Goal: Information Seeking & Learning: Learn about a topic

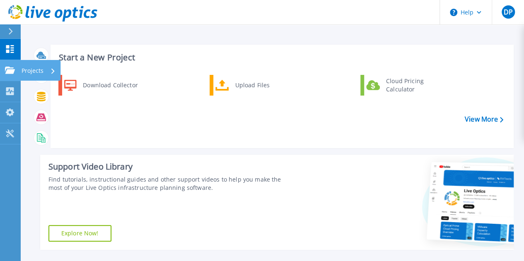
click at [14, 70] on icon at bounding box center [10, 70] width 10 height 7
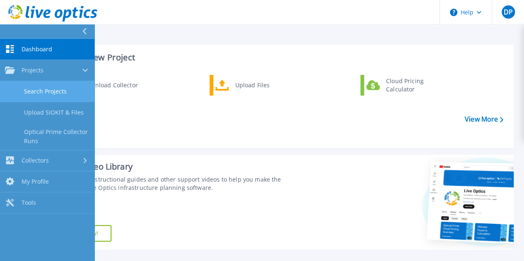
click at [51, 87] on link "Search Projects" at bounding box center [47, 91] width 94 height 21
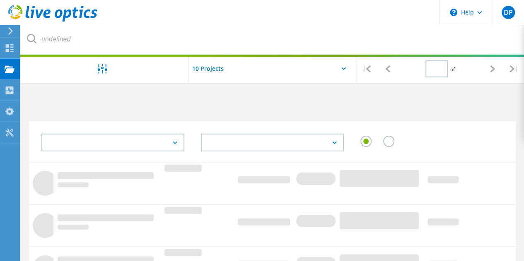
type input "1"
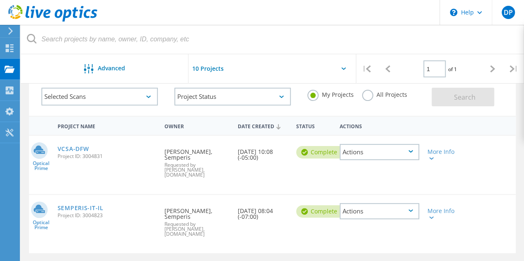
scroll to position [46, 0]
click at [78, 147] on link "VCSA-DFW" at bounding box center [73, 149] width 31 height 6
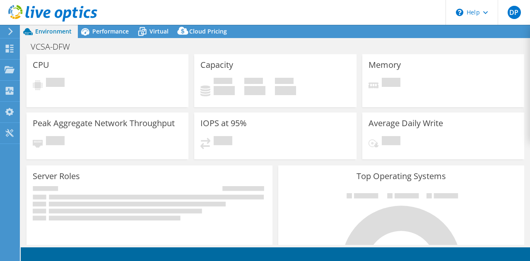
select select "USD"
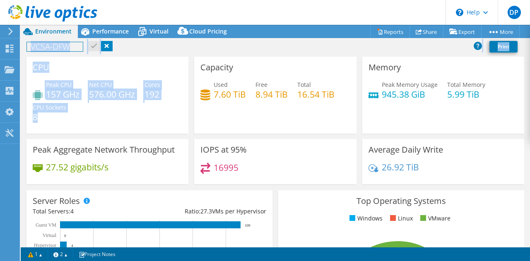
drag, startPoint x: 37, startPoint y: 116, endPoint x: 48, endPoint y: 90, distance: 28.6
click at [48, 90] on div "Peak CPU 157 GHz Net CPU 576.00 GHz Cores 192 CPU Sockets 8" at bounding box center [107, 105] width 149 height 50
click at [164, 97] on div "Peak CPU 157 GHz Net CPU 576.00 GHz Cores 192 CPU Sockets 8" at bounding box center [107, 105] width 149 height 50
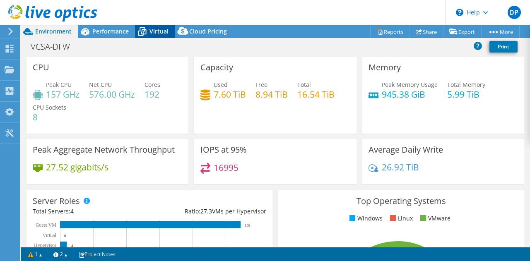
click at [161, 29] on span "Virtual" at bounding box center [158, 31] width 19 height 8
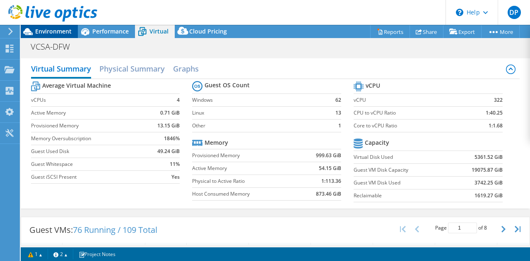
click at [43, 31] on span "Environment" at bounding box center [53, 31] width 36 height 8
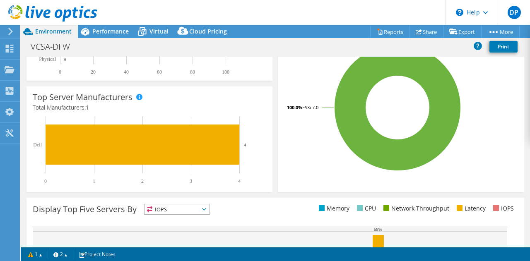
scroll to position [200, 0]
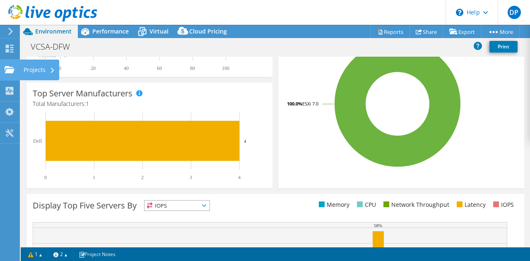
click at [34, 67] on div "Projects" at bounding box center [39, 70] width 40 height 21
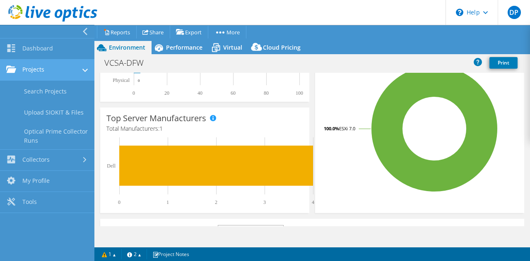
click at [65, 74] on link "Projects" at bounding box center [47, 70] width 94 height 21
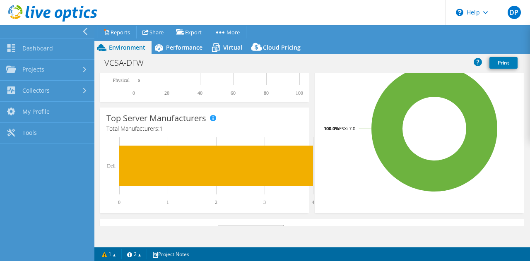
click at [87, 34] on icon at bounding box center [85, 31] width 6 height 7
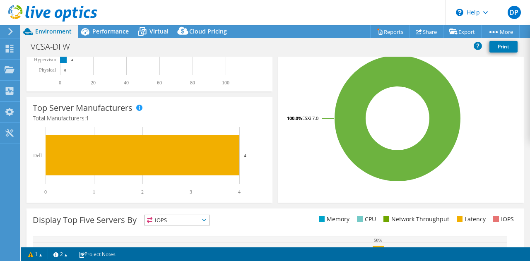
scroll to position [185, 0]
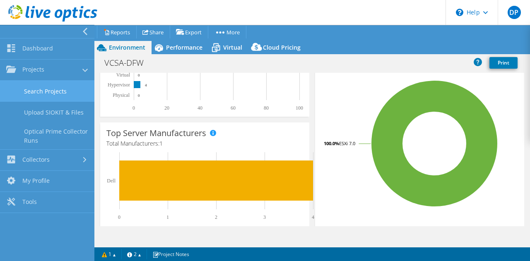
click at [34, 88] on link "Search Projects" at bounding box center [47, 91] width 94 height 21
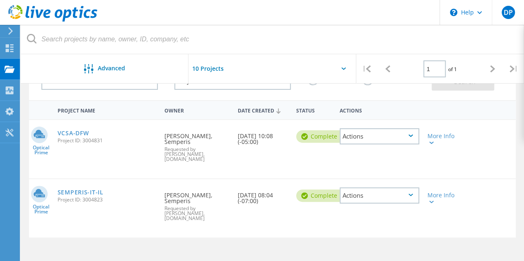
scroll to position [62, 0]
click at [83, 189] on link "SEMPERIS-IT-IL" at bounding box center [81, 192] width 46 height 6
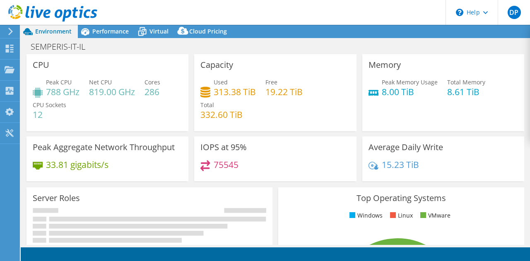
select select "USD"
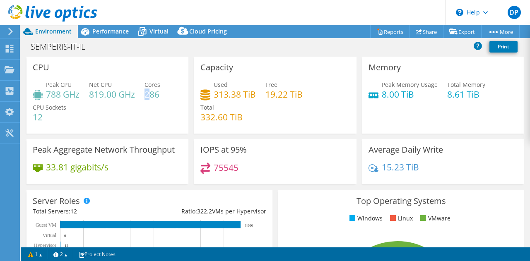
drag, startPoint x: 146, startPoint y: 94, endPoint x: 153, endPoint y: 94, distance: 7.0
click at [153, 94] on h4 "286" at bounding box center [152, 94] width 16 height 9
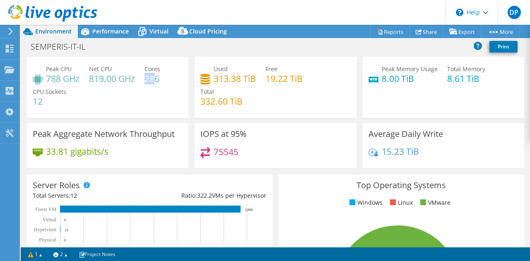
scroll to position [17, 0]
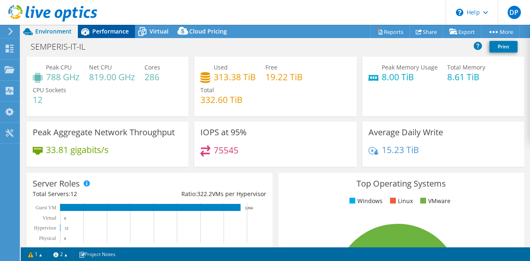
click at [122, 36] on div "Performance" at bounding box center [106, 31] width 57 height 13
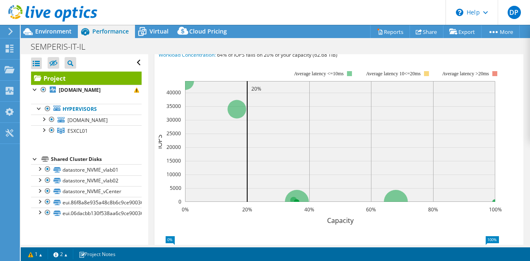
scroll to position [281, 0]
click at [252, 41] on span "Workload Concentration Bubble" at bounding box center [217, 36] width 106 height 10
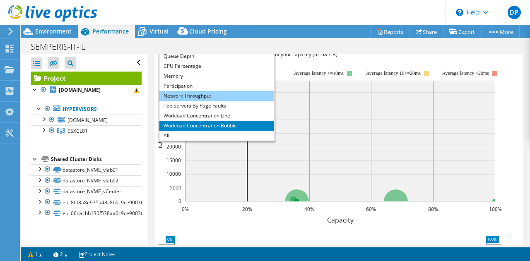
scroll to position [29, 0]
click at [190, 101] on li "Network Throughput" at bounding box center [216, 96] width 115 height 10
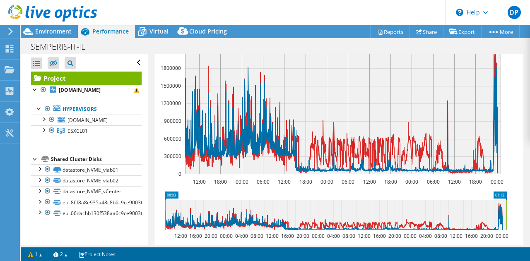
scroll to position [258, 0]
